Goal: Information Seeking & Learning: Check status

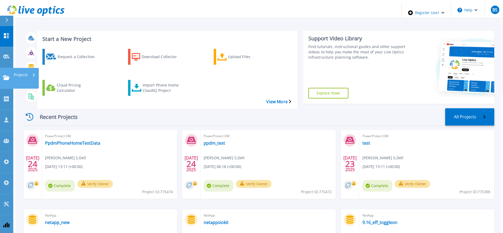
click at [9, 75] on icon at bounding box center [6, 77] width 6 height 5
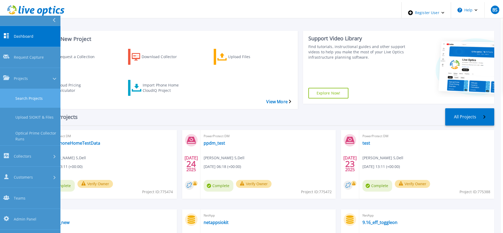
click at [14, 89] on link "Search Projects" at bounding box center [30, 98] width 60 height 19
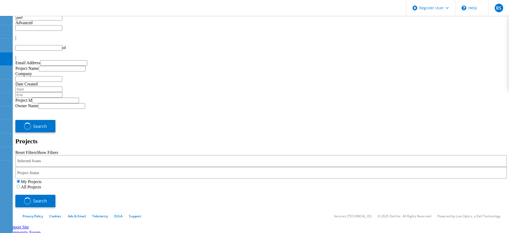
type input "1"
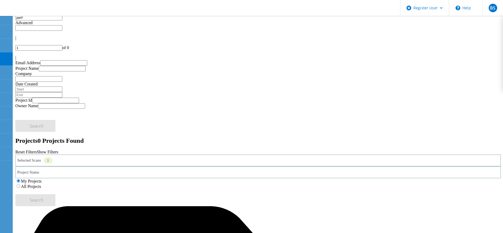
click at [41, 184] on label "All Projects" at bounding box center [31, 186] width 20 height 5
click at [20, 184] on input "All Projects" at bounding box center [18, 185] width 3 height 3
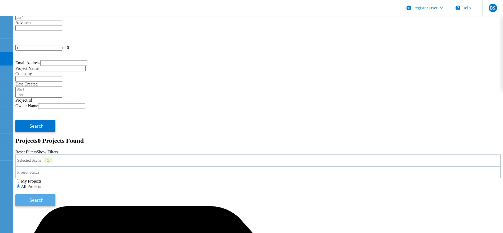
click at [55, 194] on button "Search" at bounding box center [35, 200] width 40 height 12
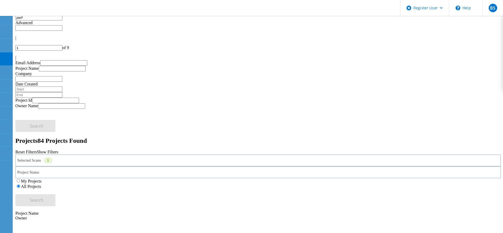
click at [62, 20] on input "perf" at bounding box center [38, 18] width 47 height 6
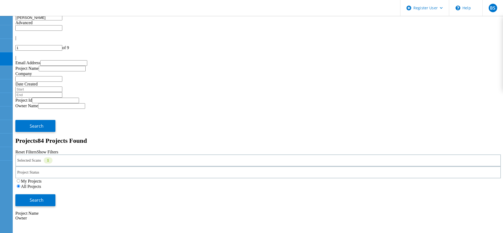
type input "menna"
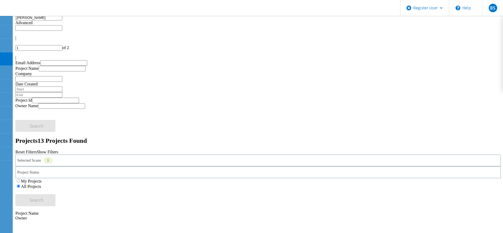
click at [169, 154] on div "Selected Scans 1 Project Status In Progress Complete Published Anonymous Archiv…" at bounding box center [258, 180] width 486 height 52
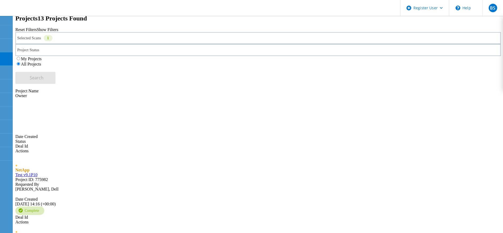
scroll to position [80, 0]
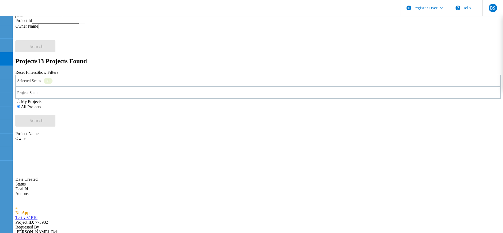
drag, startPoint x: 487, startPoint y: 24, endPoint x: 472, endPoint y: 17, distance: 16.4
type input "2"
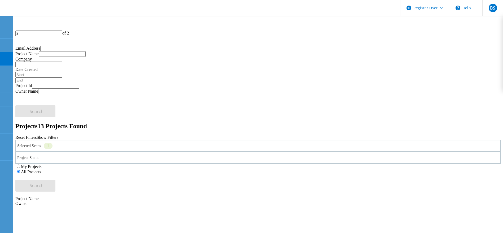
scroll to position [0, 0]
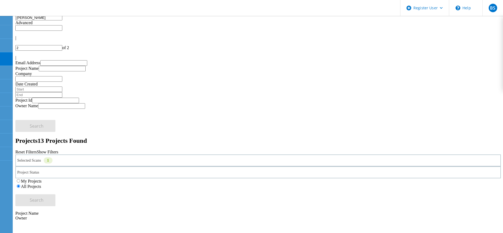
drag, startPoint x: 73, startPoint y: 29, endPoint x: 25, endPoint y: 30, distance: 47.8
click at [25, 20] on input "menna" at bounding box center [38, 18] width 47 height 6
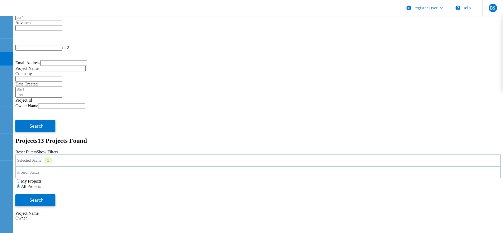
type input "perf"
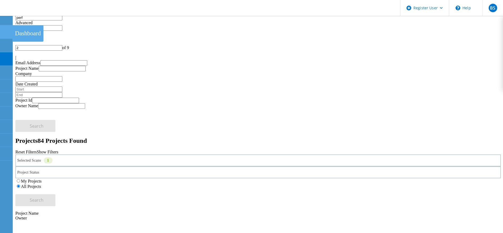
click at [3, 29] on use at bounding box center [3, 29] width 0 height 0
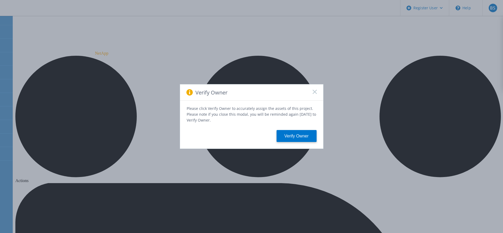
click at [316, 91] on rect at bounding box center [315, 91] width 5 height 5
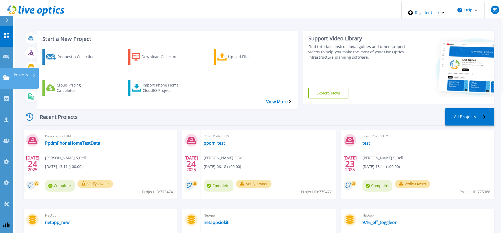
drag, startPoint x: 2, startPoint y: 60, endPoint x: 6, endPoint y: 62, distance: 3.7
click at [3, 68] on link "Projects Projects" at bounding box center [6, 78] width 13 height 21
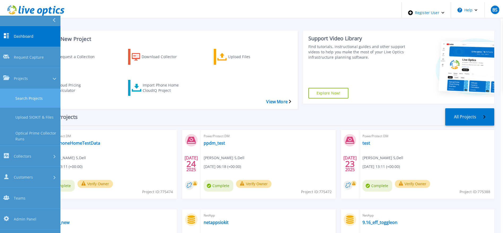
click at [7, 89] on link "Search Projects" at bounding box center [30, 98] width 60 height 19
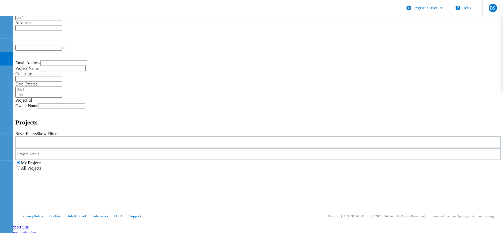
type input "1"
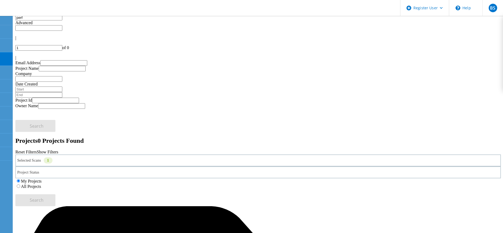
click at [41, 184] on label "All Projects" at bounding box center [31, 186] width 20 height 5
click at [20, 184] on input "All Projects" at bounding box center [18, 185] width 3 height 3
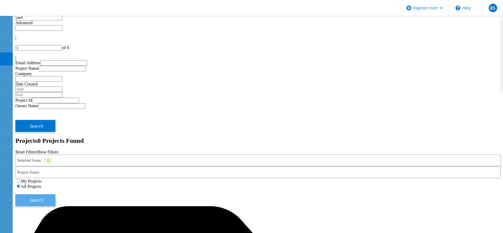
click at [55, 194] on button "Search" at bounding box center [35, 200] width 40 height 12
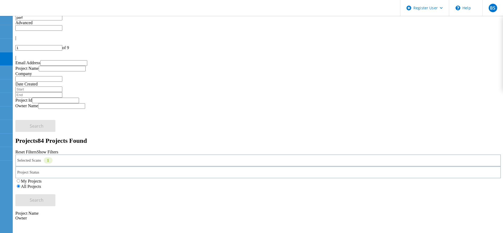
click at [62, 20] on input "perf" at bounding box center [38, 18] width 47 height 6
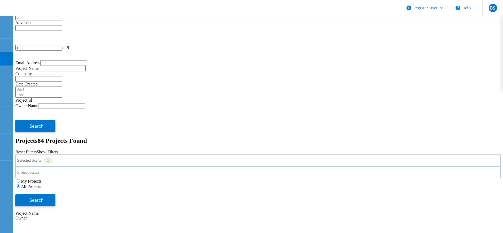
type input "p"
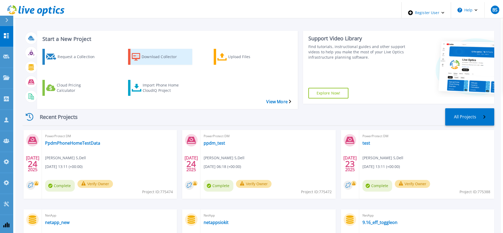
click at [154, 52] on div "Download Collector" at bounding box center [163, 56] width 42 height 13
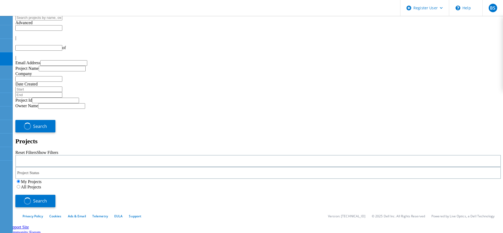
type input "1"
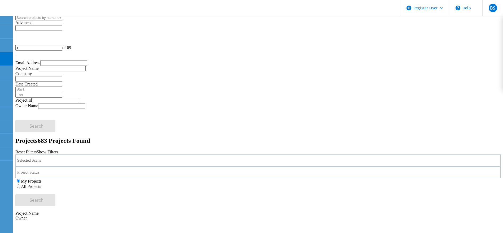
click at [132, 154] on div "Selected Scans" at bounding box center [258, 160] width 486 height 12
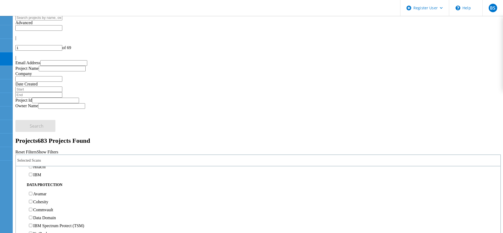
click at [41, 133] on label "NetApp" at bounding box center [40, 135] width 14 height 5
click at [32, 133] on input "NetApp" at bounding box center [30, 134] width 3 height 3
click at [41, 184] on label "All Projects" at bounding box center [31, 186] width 20 height 5
click at [20, 184] on input "All Projects" at bounding box center [18, 185] width 3 height 3
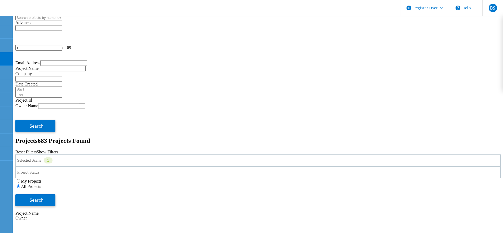
click at [42, 179] on label "My Projects" at bounding box center [31, 181] width 21 height 5
click at [20, 179] on input "My Projects" at bounding box center [18, 180] width 3 height 3
click at [55, 194] on button "Search" at bounding box center [35, 200] width 40 height 12
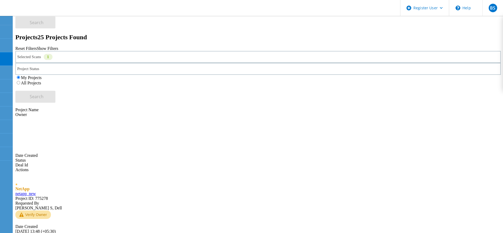
scroll to position [119, 0]
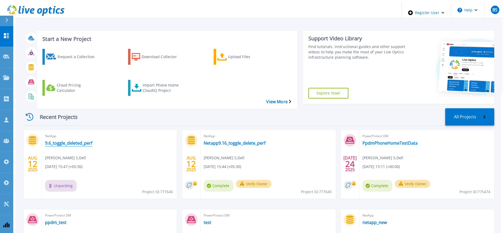
click at [67, 140] on link "9.6_toggle_deleted_perf" at bounding box center [68, 142] width 47 height 5
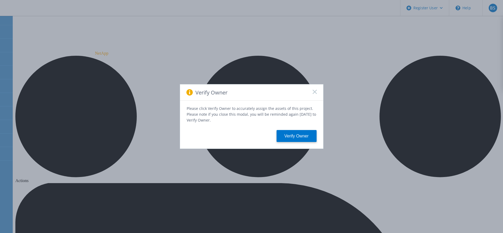
click at [314, 93] on icon at bounding box center [315, 92] width 4 height 4
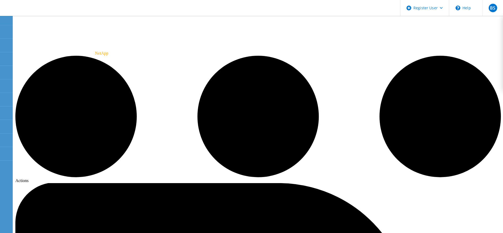
drag, startPoint x: 127, startPoint y: 178, endPoint x: 67, endPoint y: 74, distance: 120.4
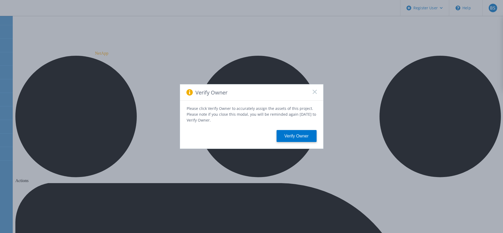
click at [319, 91] on div "Verify Owner" at bounding box center [251, 92] width 143 height 16
click at [315, 96] on div "Verify Owner" at bounding box center [251, 92] width 143 height 16
click at [315, 94] on icon at bounding box center [315, 92] width 4 height 4
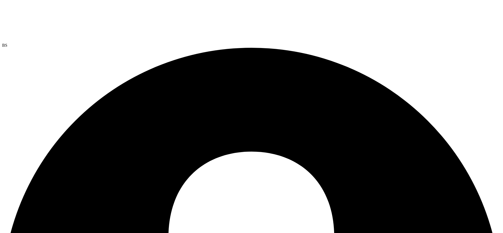
drag, startPoint x: 53, startPoint y: 157, endPoint x: 65, endPoint y: 143, distance: 18.2
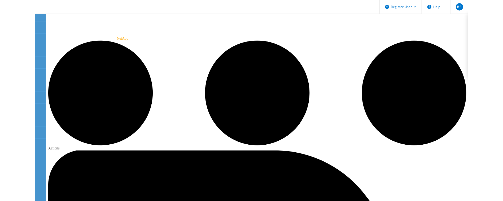
scroll to position [9, 0]
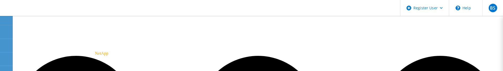
scroll to position [40, 0]
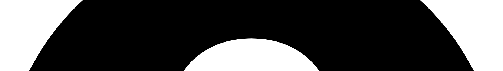
scroll to position [115, 0]
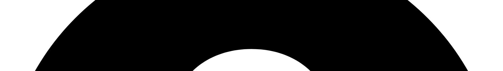
scroll to position [103, 0]
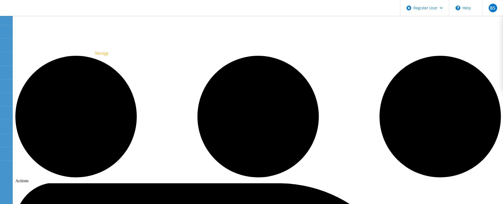
drag, startPoint x: 285, startPoint y: 21, endPoint x: 295, endPoint y: 20, distance: 10.1
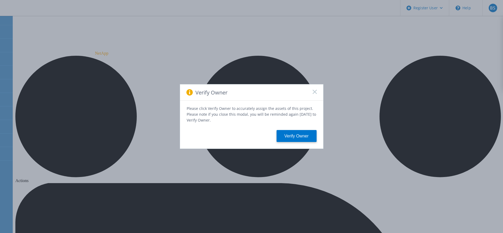
click at [314, 91] on icon at bounding box center [315, 92] width 4 height 4
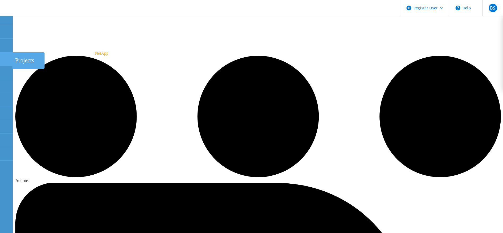
click at [4, 58] on icon at bounding box center [6, 59] width 6 height 5
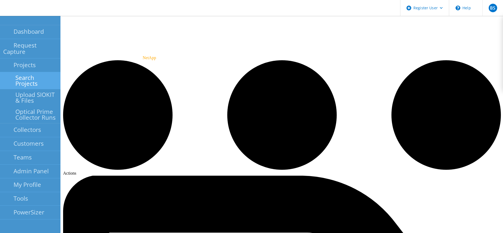
click at [28, 72] on link "Search Projects" at bounding box center [30, 80] width 60 height 17
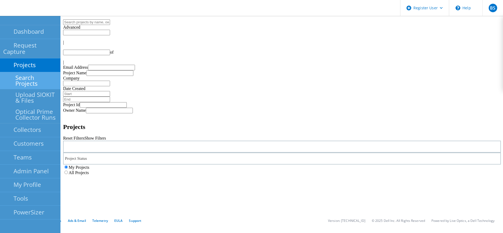
type input "1"
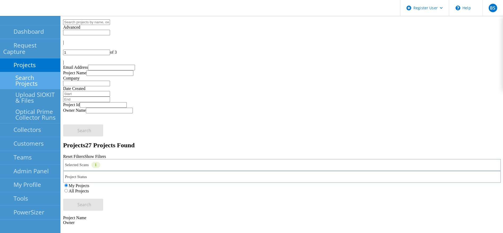
drag, startPoint x: 257, startPoint y: 27, endPoint x: 198, endPoint y: 66, distance: 69.7
click at [110, 25] on input "text" at bounding box center [86, 22] width 47 height 6
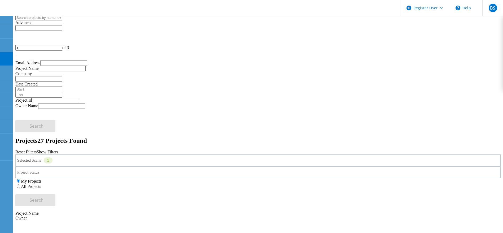
click at [180, 137] on div "Projects 27 Projects Found" at bounding box center [258, 140] width 486 height 7
click at [41, 184] on label "All Projects" at bounding box center [31, 186] width 20 height 5
click at [20, 184] on input "All Projects" at bounding box center [18, 185] width 3 height 3
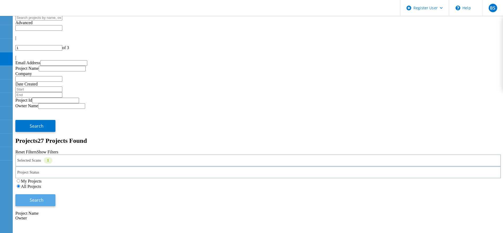
click at [55, 194] on button "Search" at bounding box center [35, 200] width 40 height 12
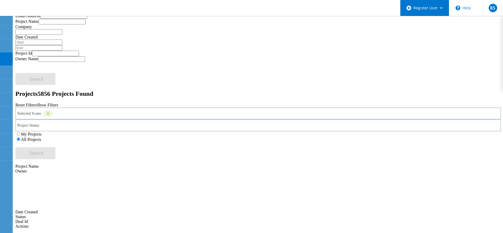
scroll to position [46, 0]
click at [62, 4] on input "1" at bounding box center [38, 2] width 47 height 6
click at [62, 4] on input "580" at bounding box center [38, 2] width 47 height 6
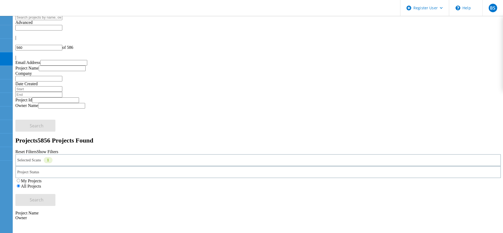
scroll to position [0, 0]
click at [62, 45] on input "560" at bounding box center [38, 48] width 47 height 6
type input "500"
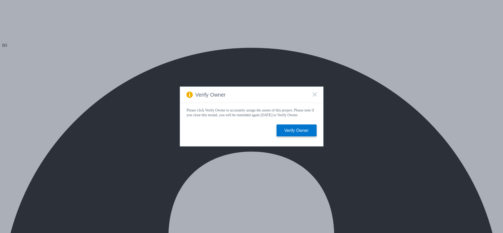
click at [316, 92] on icon at bounding box center [315, 94] width 4 height 4
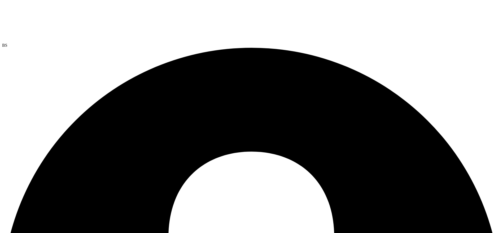
drag, startPoint x: 0, startPoint y: 0, endPoint x: 41, endPoint y: 154, distance: 159.5
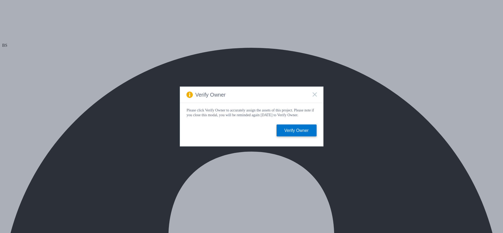
click at [314, 93] on rect at bounding box center [315, 94] width 5 height 5
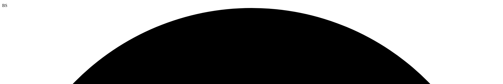
scroll to position [80, 0]
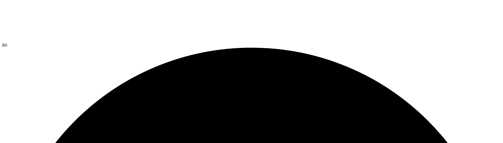
scroll to position [40, 0]
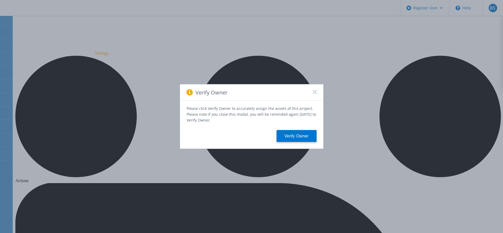
click at [439, 144] on div "Verify Owner Please click Verify Owner to accurately assign the assets of this …" at bounding box center [251, 116] width 503 height 233
click at [0, 153] on div "Verify Owner Please click Verify Owner to accurately assign the assets of this …" at bounding box center [251, 116] width 503 height 233
